Goal: Find specific page/section: Find specific page/section

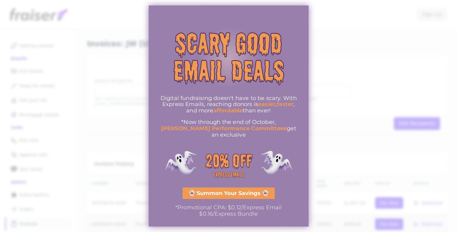
click at [244, 15] on div "Digital fundraising doesn't have to be scary. With Express Emails, reaching don…" at bounding box center [229, 115] width 160 height 221
click at [383, 69] on div at bounding box center [228, 116] width 457 height 232
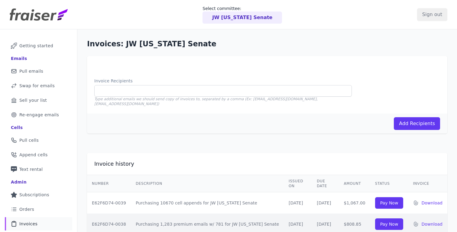
click at [249, 21] on p "JW [US_STATE] Senate" at bounding box center [242, 17] width 60 height 7
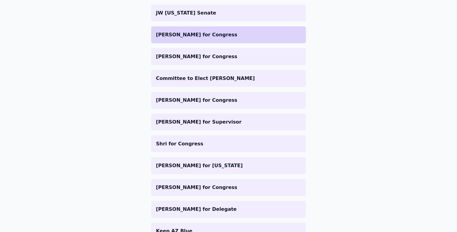
scroll to position [102, 0]
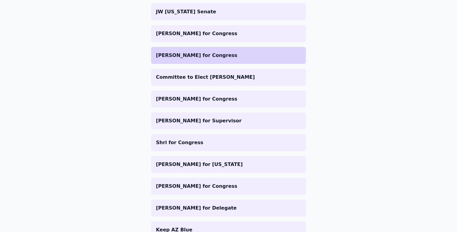
click at [189, 60] on li "[PERSON_NAME] for Congress" at bounding box center [228, 55] width 155 height 17
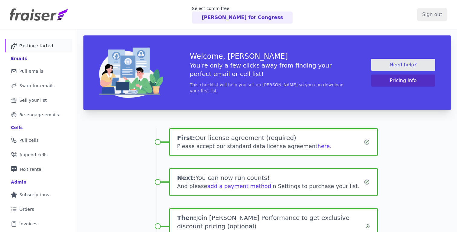
scroll to position [77, 0]
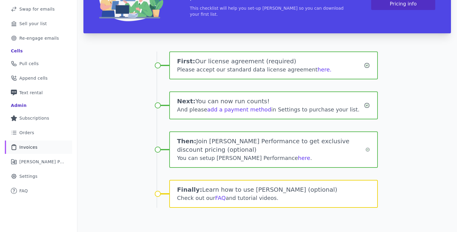
click at [44, 150] on link "Clipboard Icon Outline of a clipboard Invoices" at bounding box center [38, 146] width 67 height 13
